Goal: Information Seeking & Learning: Learn about a topic

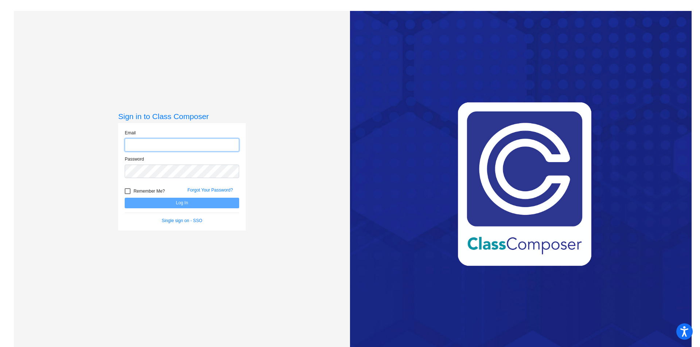
type input "[EMAIL_ADDRESS][PERSON_NAME][DOMAIN_NAME]"
click at [220, 204] on button "Log In" at bounding box center [182, 203] width 114 height 11
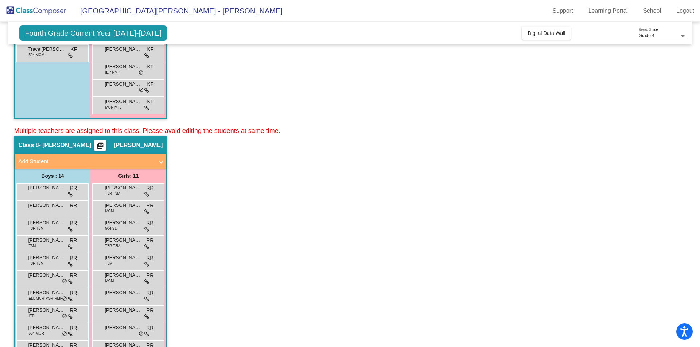
scroll to position [328, 0]
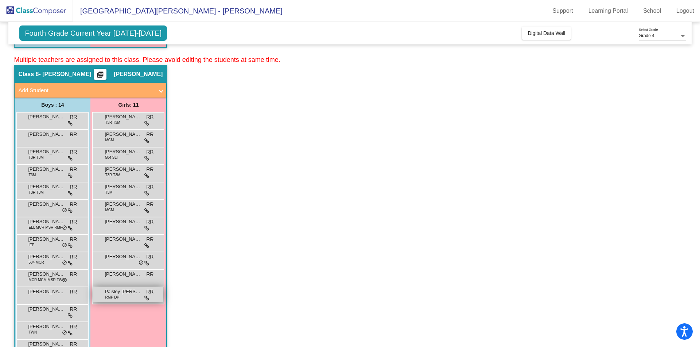
click at [112, 302] on div "Paisley [PERSON_NAME] RMP DP RR lock do_not_disturb_alt" at bounding box center [128, 295] width 70 height 15
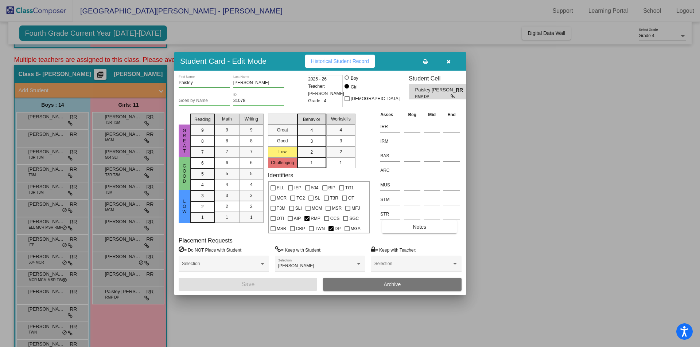
click at [338, 62] on span "Historical Student Record" at bounding box center [340, 61] width 58 height 6
click at [633, 114] on div at bounding box center [350, 173] width 700 height 347
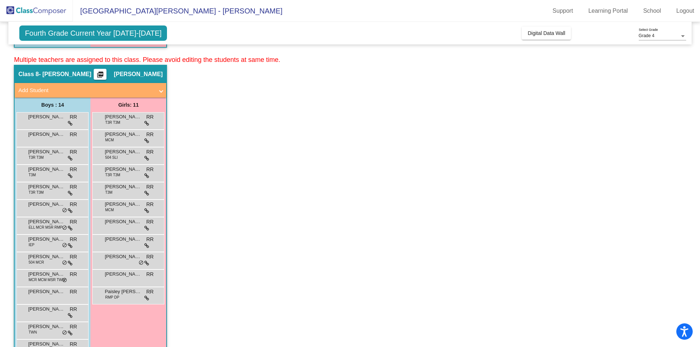
scroll to position [350, 0]
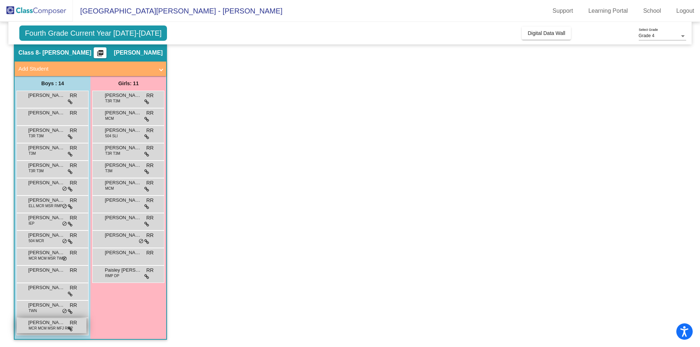
click at [45, 331] on span "MCR MCM MSR MFJ RMP" at bounding box center [50, 328] width 44 height 5
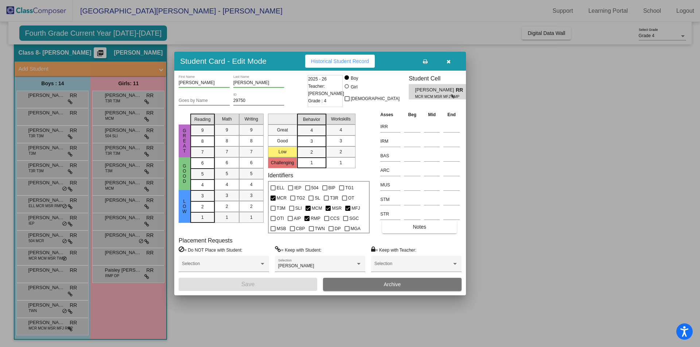
click at [318, 59] on span "Historical Student Record" at bounding box center [340, 61] width 58 height 6
click at [448, 63] on icon "button" at bounding box center [448, 61] width 4 height 5
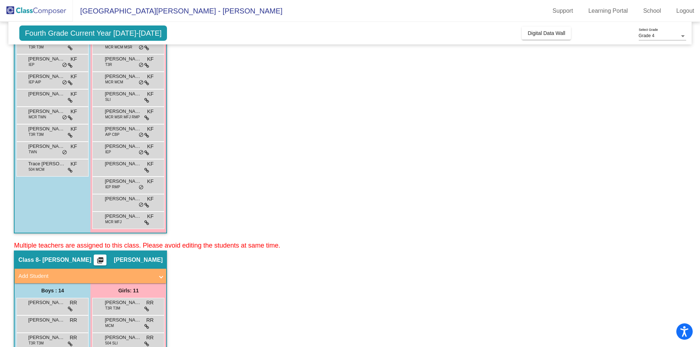
scroll to position [94, 0]
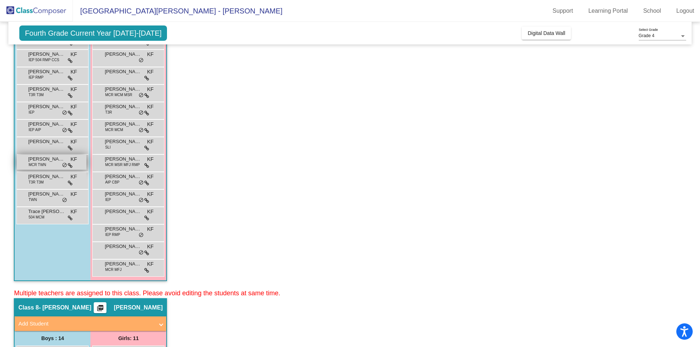
click at [45, 164] on span "MCR TWN" at bounding box center [36, 164] width 17 height 5
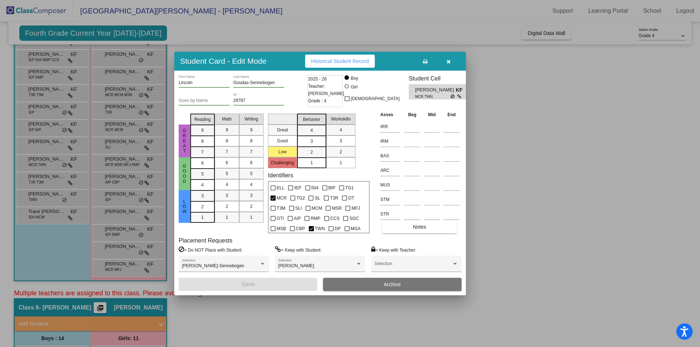
click at [332, 61] on span "Historical Student Record" at bounding box center [340, 61] width 58 height 6
click at [452, 64] on button "button" at bounding box center [448, 61] width 23 height 13
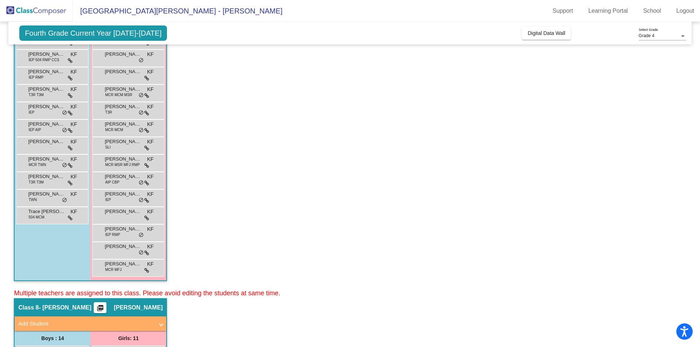
scroll to position [0, 0]
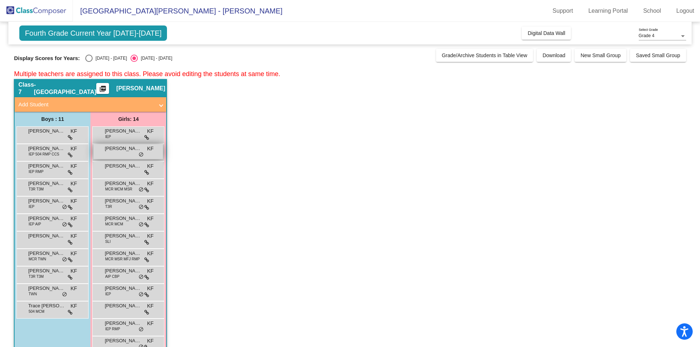
click at [121, 153] on div "[PERSON_NAME] KF lock do_not_disturb_alt" at bounding box center [128, 151] width 70 height 15
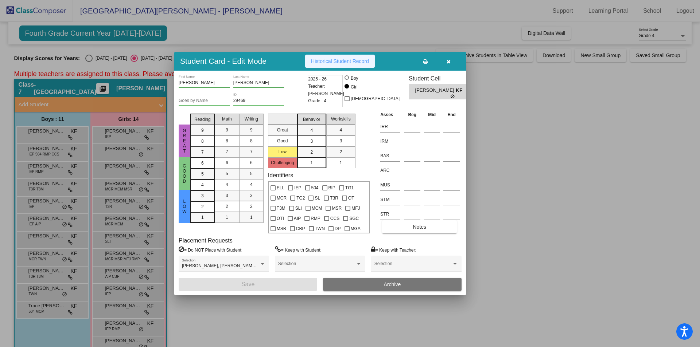
click at [321, 65] on button "Historical Student Record" at bounding box center [340, 61] width 70 height 13
click at [535, 207] on div at bounding box center [350, 173] width 700 height 347
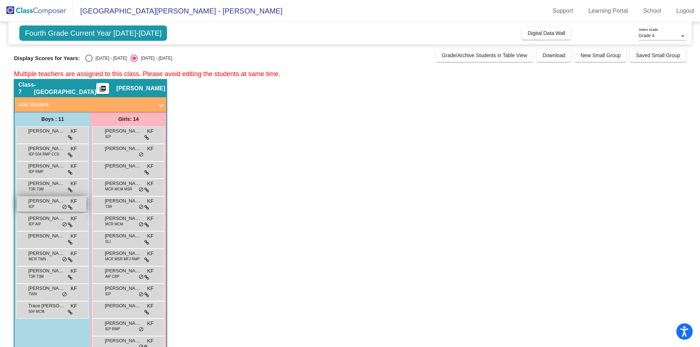
click at [39, 200] on span "[PERSON_NAME]" at bounding box center [46, 201] width 36 height 7
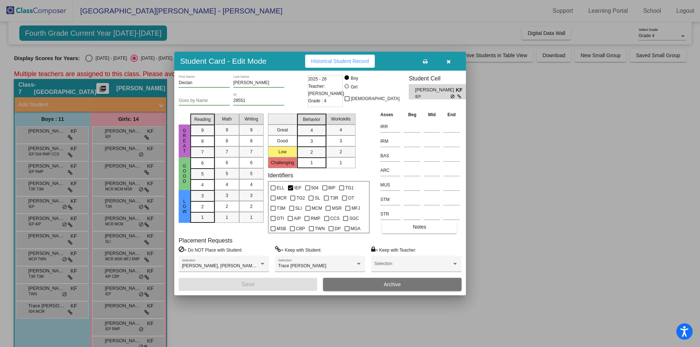
click at [325, 63] on span "Historical Student Record" at bounding box center [340, 61] width 58 height 6
click at [514, 128] on div at bounding box center [350, 173] width 700 height 347
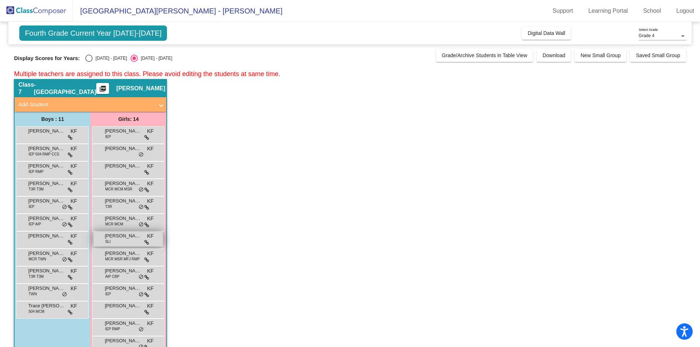
click at [124, 238] on span "[PERSON_NAME]" at bounding box center [123, 236] width 36 height 7
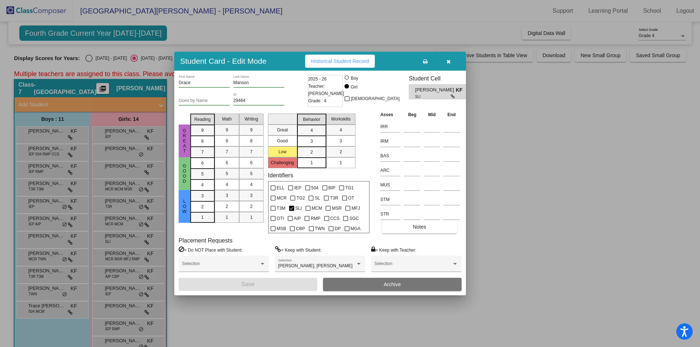
click at [365, 59] on span "Historical Student Record" at bounding box center [340, 61] width 58 height 6
click at [608, 151] on div at bounding box center [350, 173] width 700 height 347
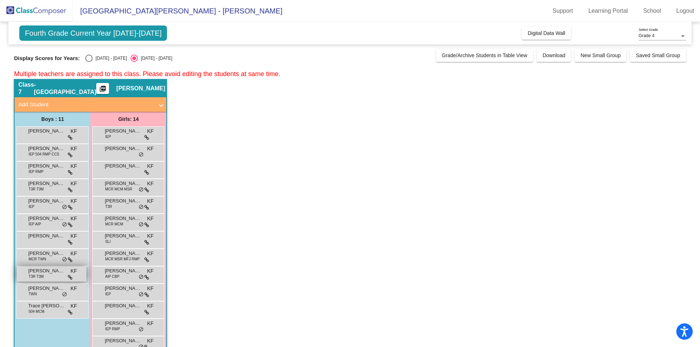
click at [42, 276] on span "T3R T3M" at bounding box center [35, 276] width 15 height 5
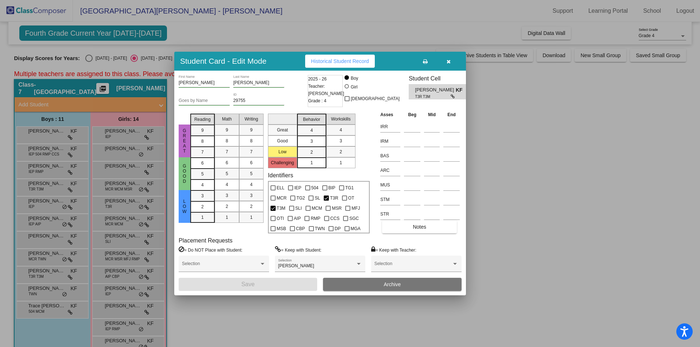
click at [330, 63] on span "Historical Student Record" at bounding box center [340, 61] width 58 height 6
click at [527, 177] on div at bounding box center [350, 173] width 700 height 347
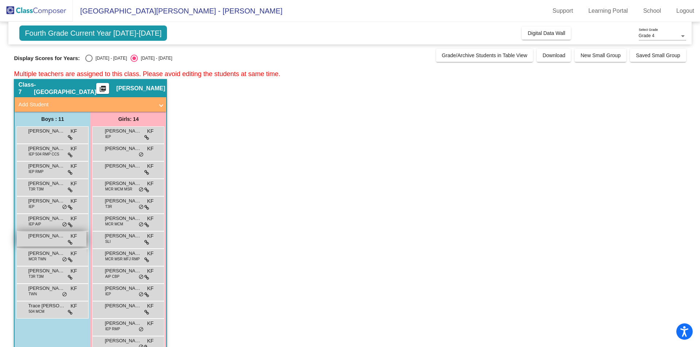
click at [44, 235] on span "[PERSON_NAME]" at bounding box center [46, 236] width 36 height 7
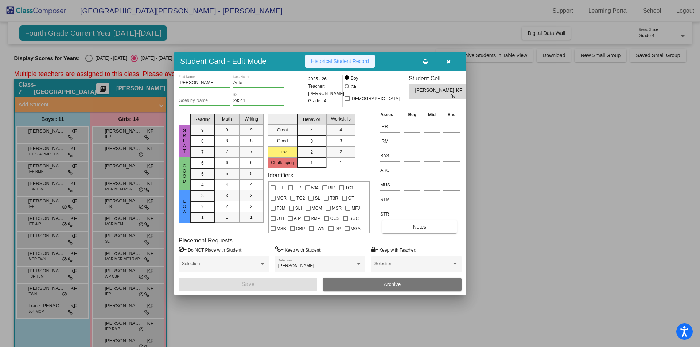
click at [352, 61] on span "Historical Student Record" at bounding box center [340, 61] width 58 height 6
click at [596, 207] on div at bounding box center [350, 173] width 700 height 347
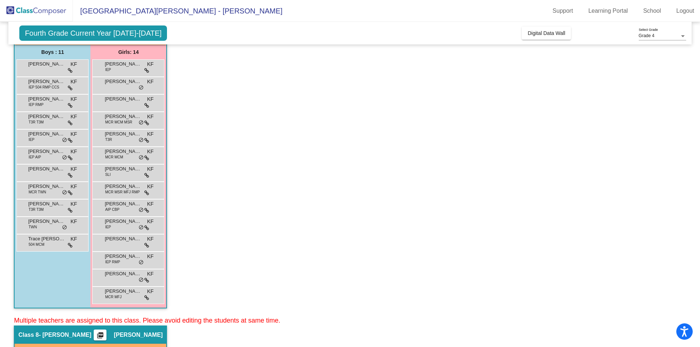
scroll to position [109, 0]
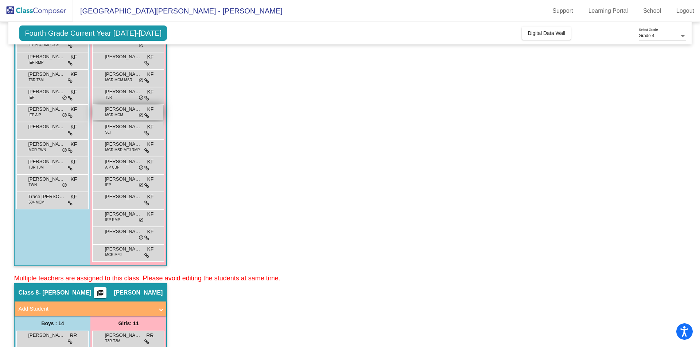
click at [113, 111] on span "[PERSON_NAME]" at bounding box center [123, 109] width 36 height 7
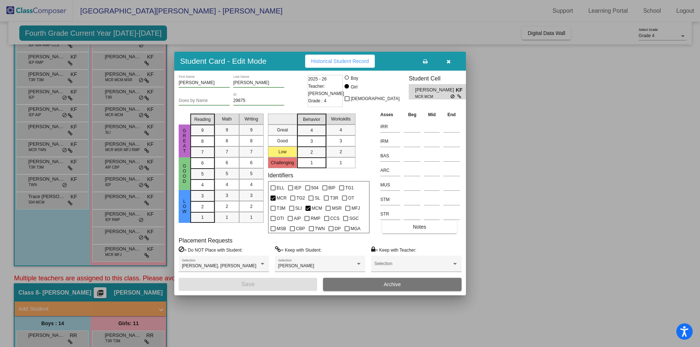
click at [353, 62] on span "Historical Student Record" at bounding box center [340, 61] width 58 height 6
click at [553, 128] on div at bounding box center [350, 173] width 700 height 347
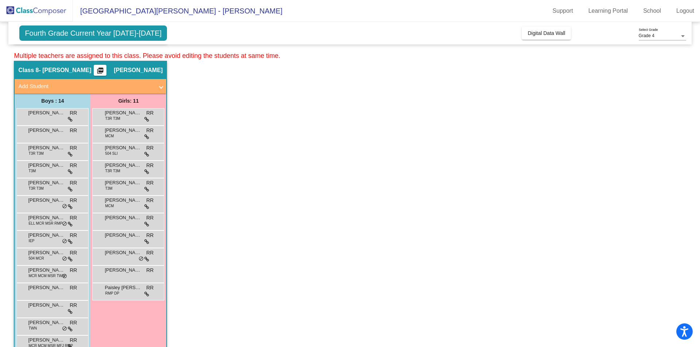
scroll to position [350, 0]
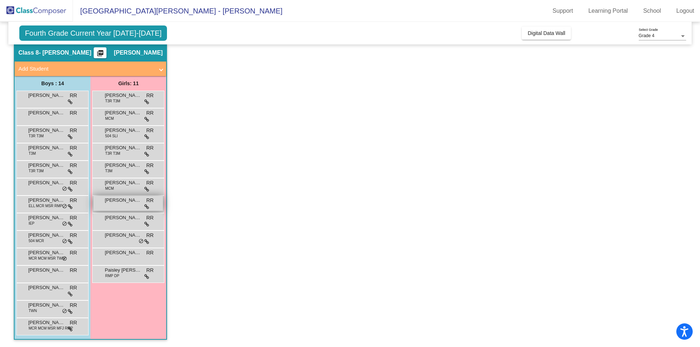
click at [125, 203] on span "[PERSON_NAME]" at bounding box center [123, 200] width 36 height 7
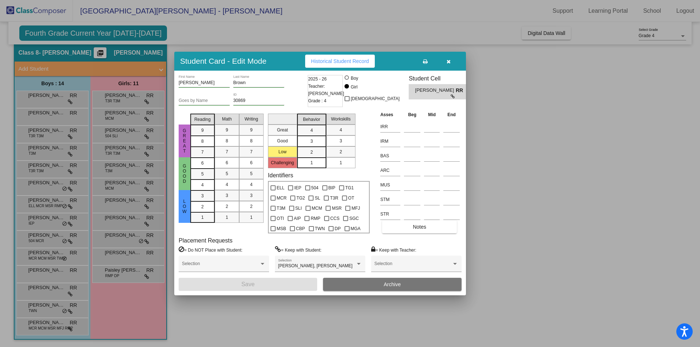
click at [353, 64] on span "Historical Student Record" at bounding box center [340, 61] width 58 height 6
click at [448, 64] on icon "button" at bounding box center [448, 61] width 4 height 5
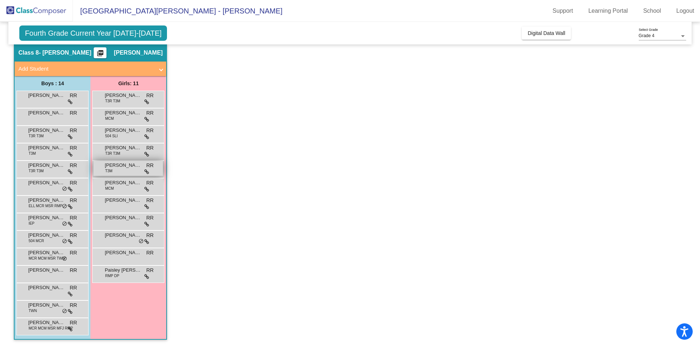
click at [109, 165] on span "[PERSON_NAME]" at bounding box center [123, 165] width 36 height 7
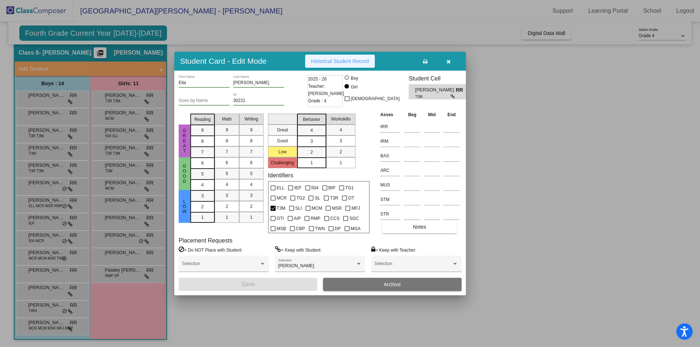
click at [368, 60] on span "Historical Student Record" at bounding box center [340, 61] width 58 height 6
click at [548, 79] on div at bounding box center [350, 173] width 700 height 347
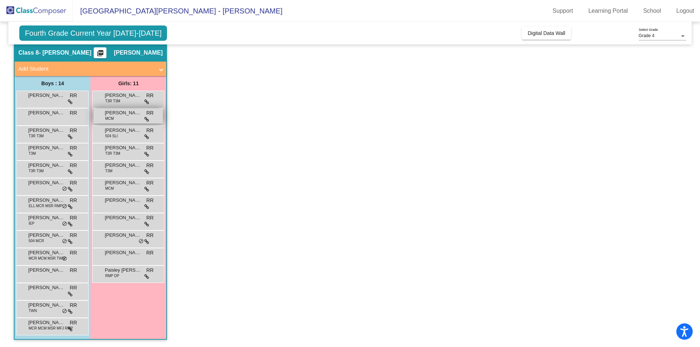
click at [124, 114] on span "[PERSON_NAME]" at bounding box center [123, 112] width 36 height 7
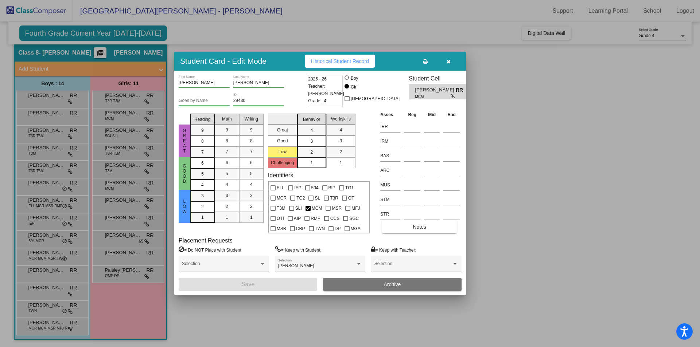
click at [348, 66] on button "Historical Student Record" at bounding box center [340, 61] width 70 height 13
click at [582, 130] on div at bounding box center [350, 173] width 700 height 347
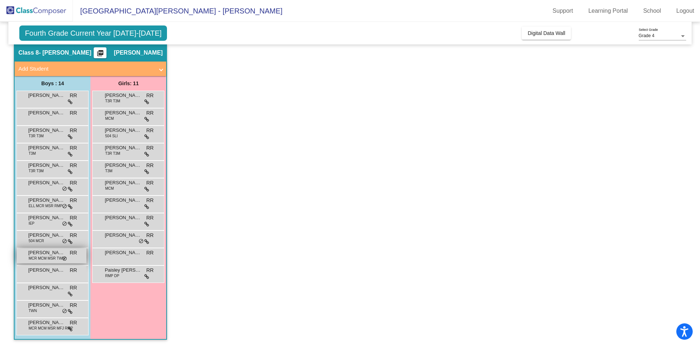
click at [43, 257] on span "MCR MCM MSR TWN" at bounding box center [46, 258] width 36 height 5
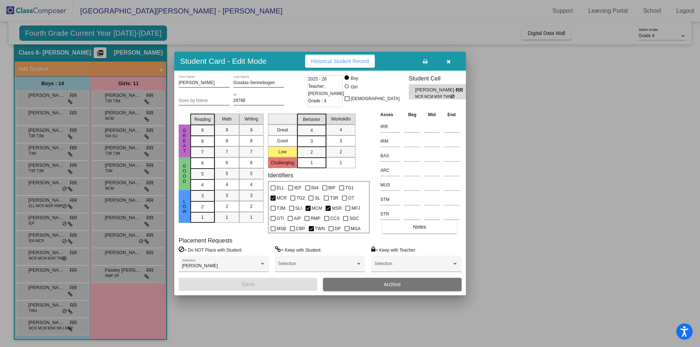
click at [339, 64] on button "Historical Student Record" at bounding box center [340, 61] width 70 height 13
click at [561, 153] on div at bounding box center [350, 173] width 700 height 347
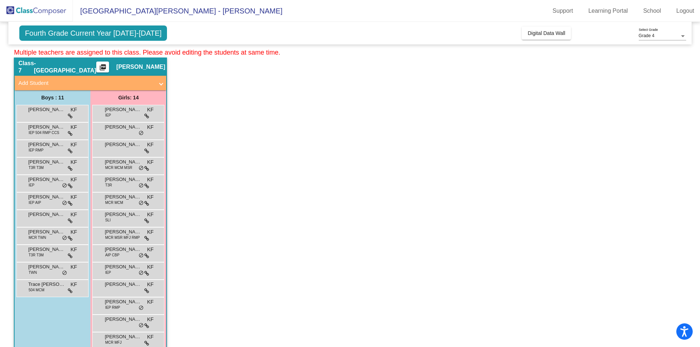
scroll to position [0, 0]
